Goal: Information Seeking & Learning: Learn about a topic

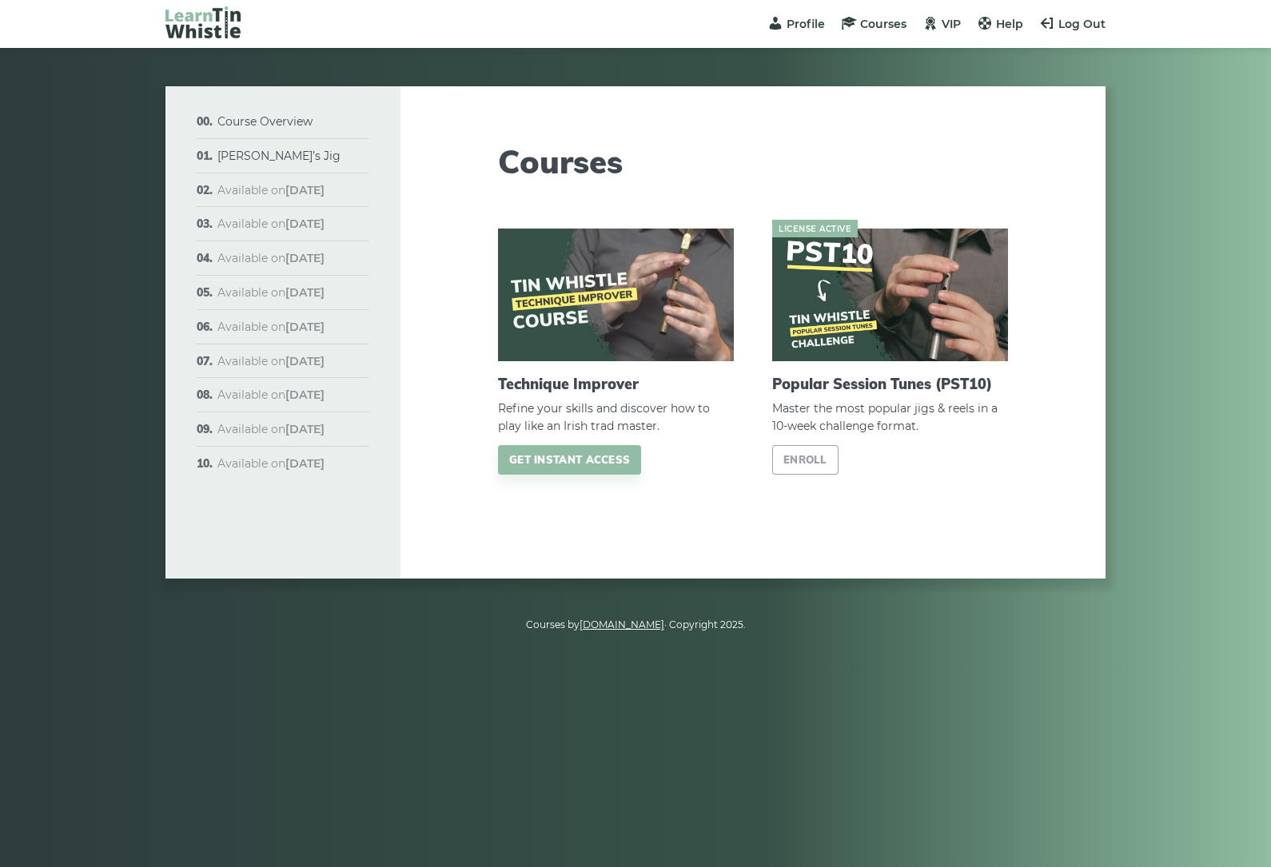
click at [289, 121] on link "Course Overview" at bounding box center [264, 121] width 95 height 14
click at [869, 285] on img at bounding box center [890, 295] width 236 height 133
click at [868, 397] on div "License active Popular Session Tunes (PST10) Master the most popular jigs & ree…" at bounding box center [890, 352] width 236 height 246
click at [943, 411] on span "Master the most popular jigs & reels in a 10-week challenge format." at bounding box center [890, 418] width 236 height 37
click at [927, 419] on span "Master the most popular jigs & reels in a 10-week challenge format." at bounding box center [890, 418] width 236 height 37
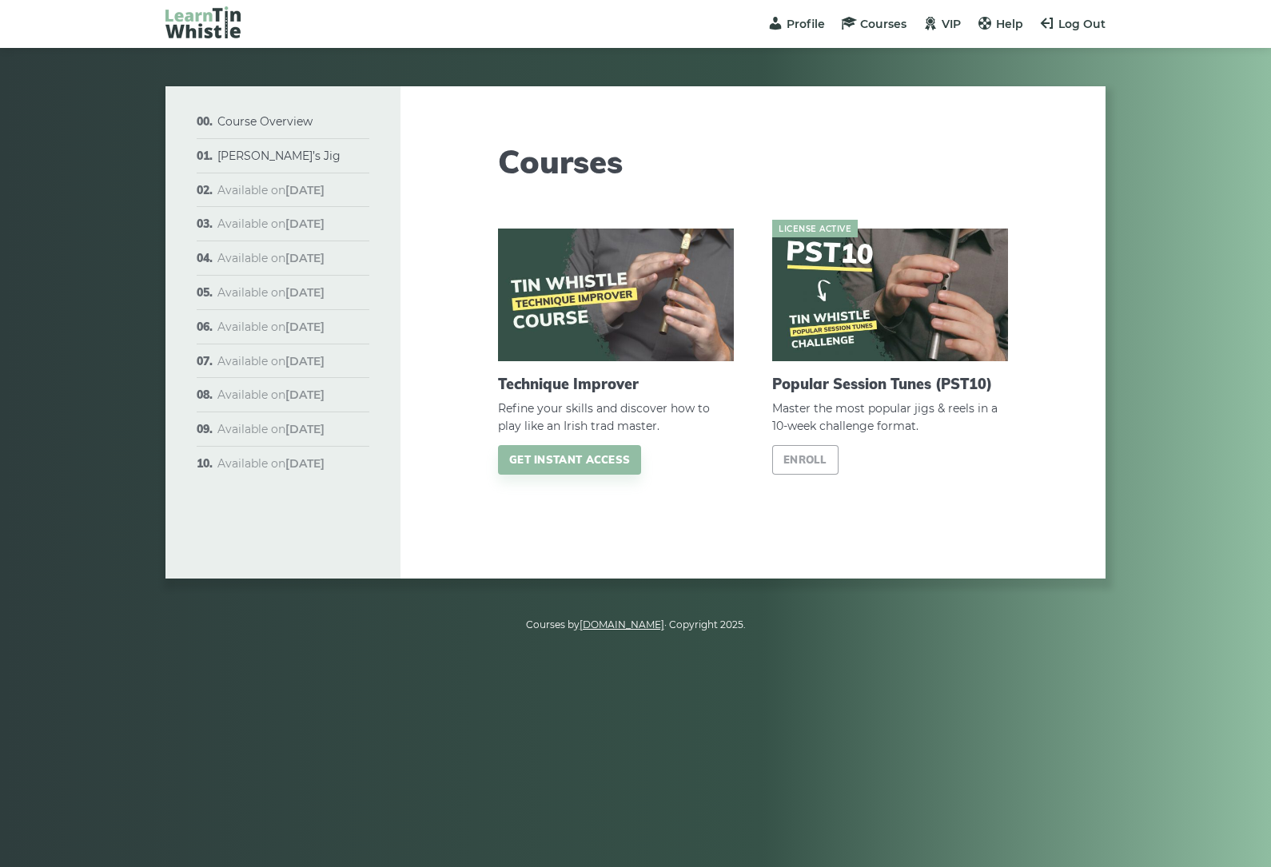
click at [922, 416] on span "Master the most popular jigs & reels in a 10-week challenge format." at bounding box center [890, 418] width 236 height 37
click at [889, 319] on img at bounding box center [890, 295] width 236 height 133
click at [298, 122] on link "Course Overview" at bounding box center [264, 121] width 95 height 14
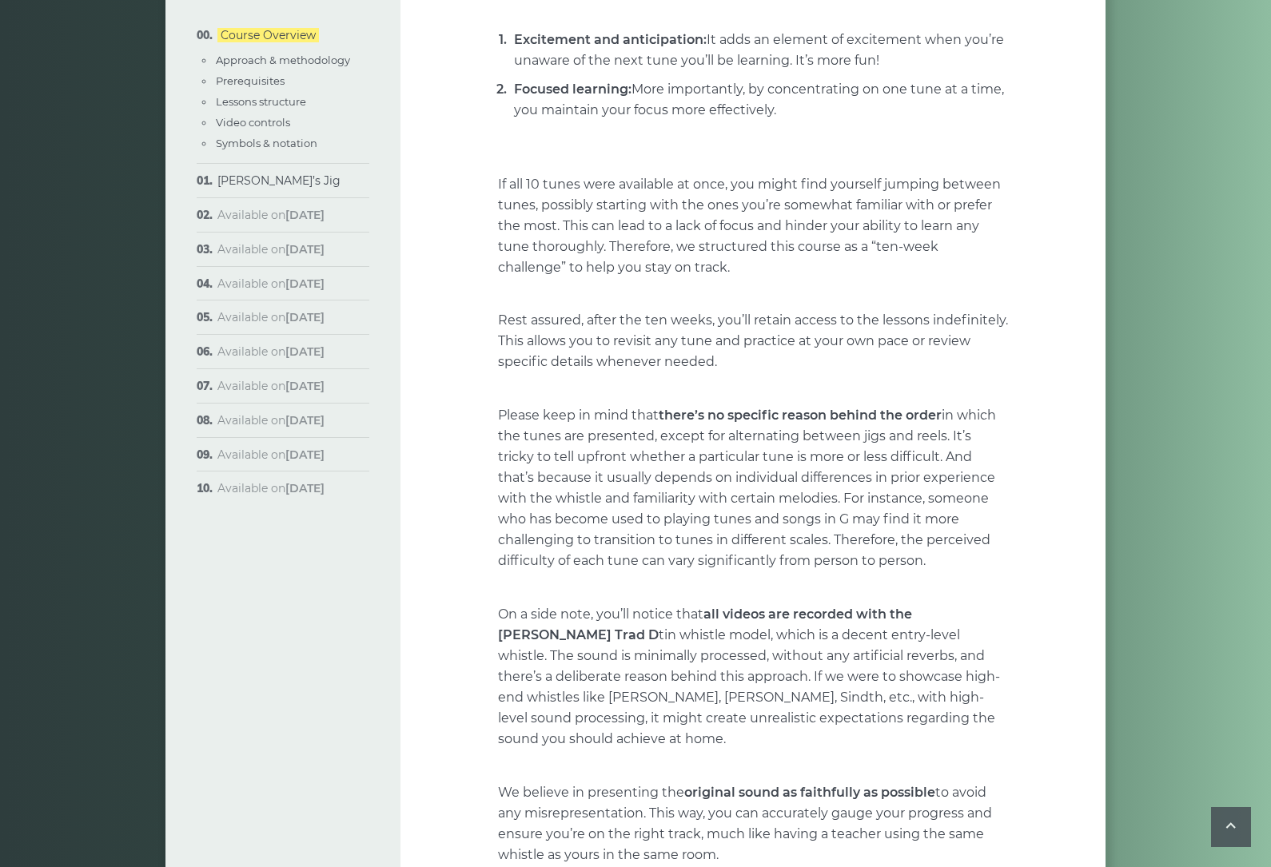
scroll to position [858, 0]
